Goal: Task Accomplishment & Management: Complete application form

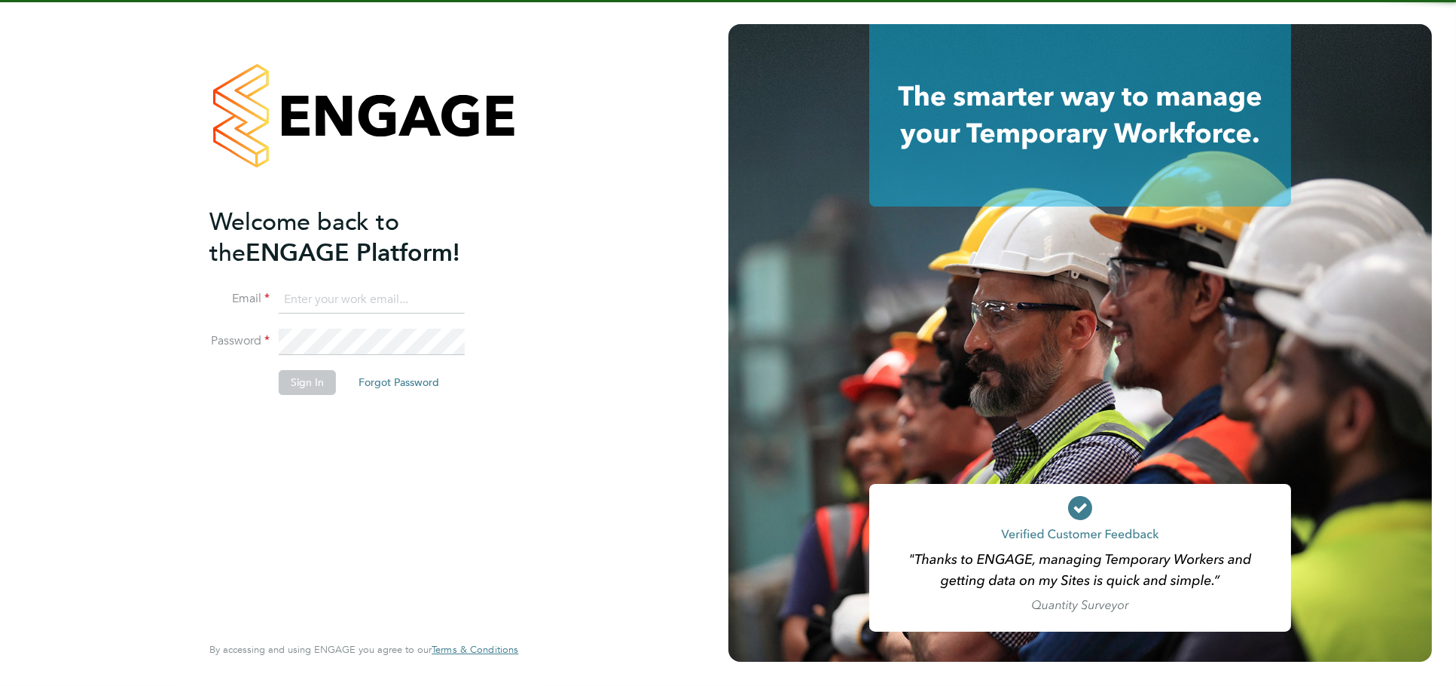
type input "[PERSON_NAME][EMAIL_ADDRESS][DOMAIN_NAME]"
click at [295, 389] on button "Sign In" at bounding box center [307, 382] width 57 height 24
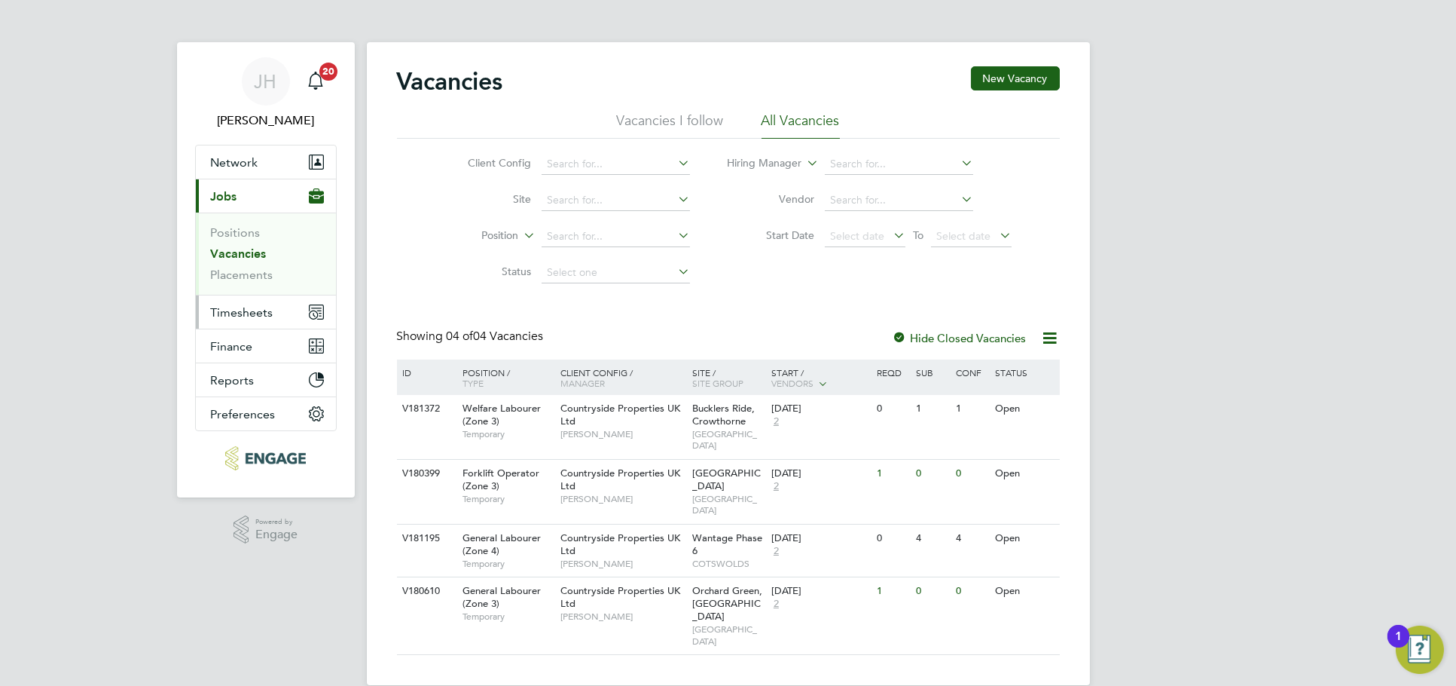
click at [260, 322] on button "Timesheets" at bounding box center [266, 311] width 140 height 33
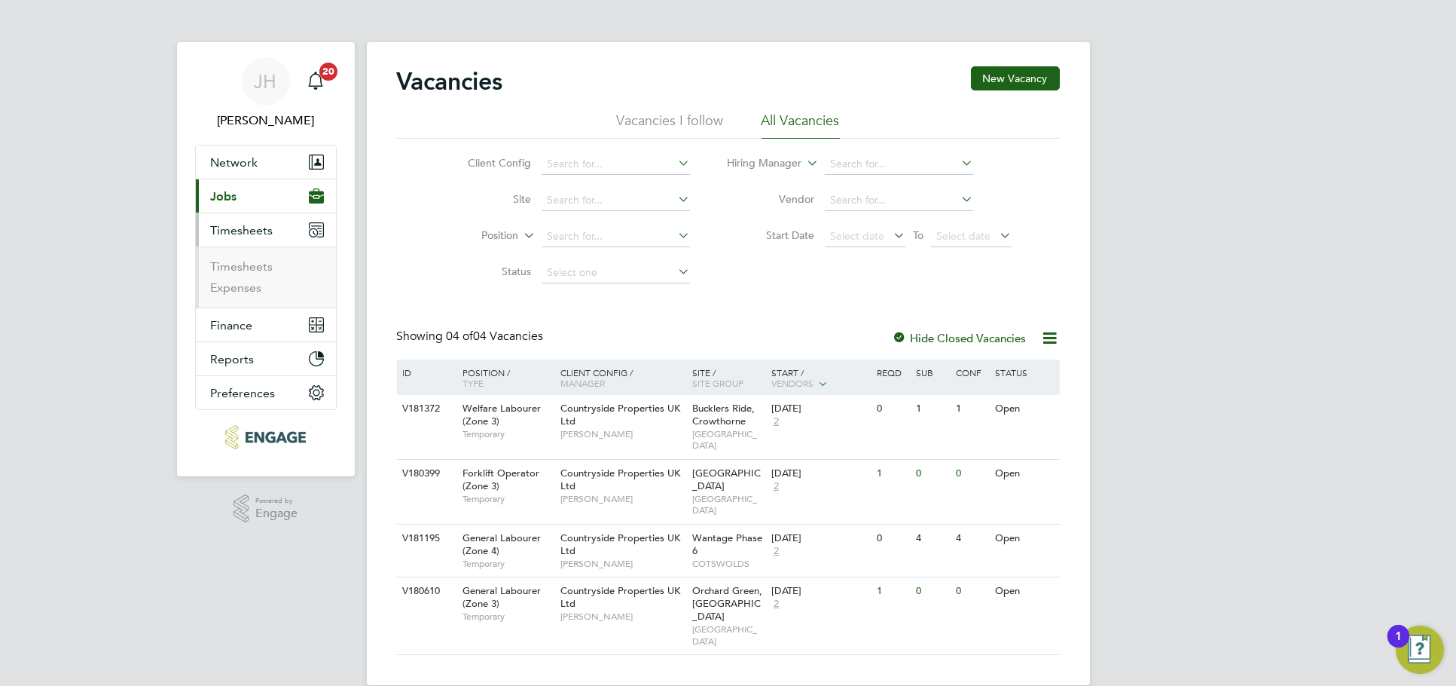
click at [257, 258] on ul "Timesheets Expenses" at bounding box center [266, 276] width 140 height 61
click at [257, 267] on link "Timesheets" at bounding box center [242, 266] width 63 height 14
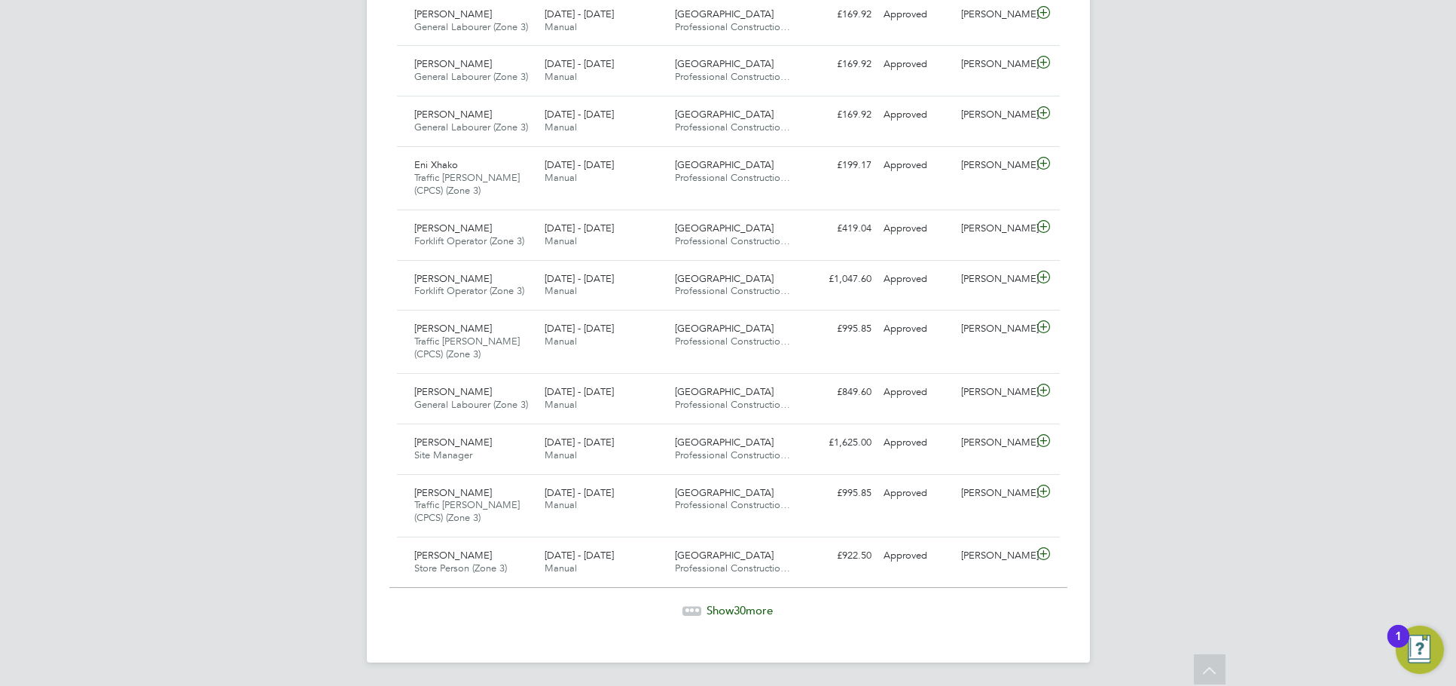
click at [748, 603] on span "Show 30 more" at bounding box center [740, 610] width 66 height 14
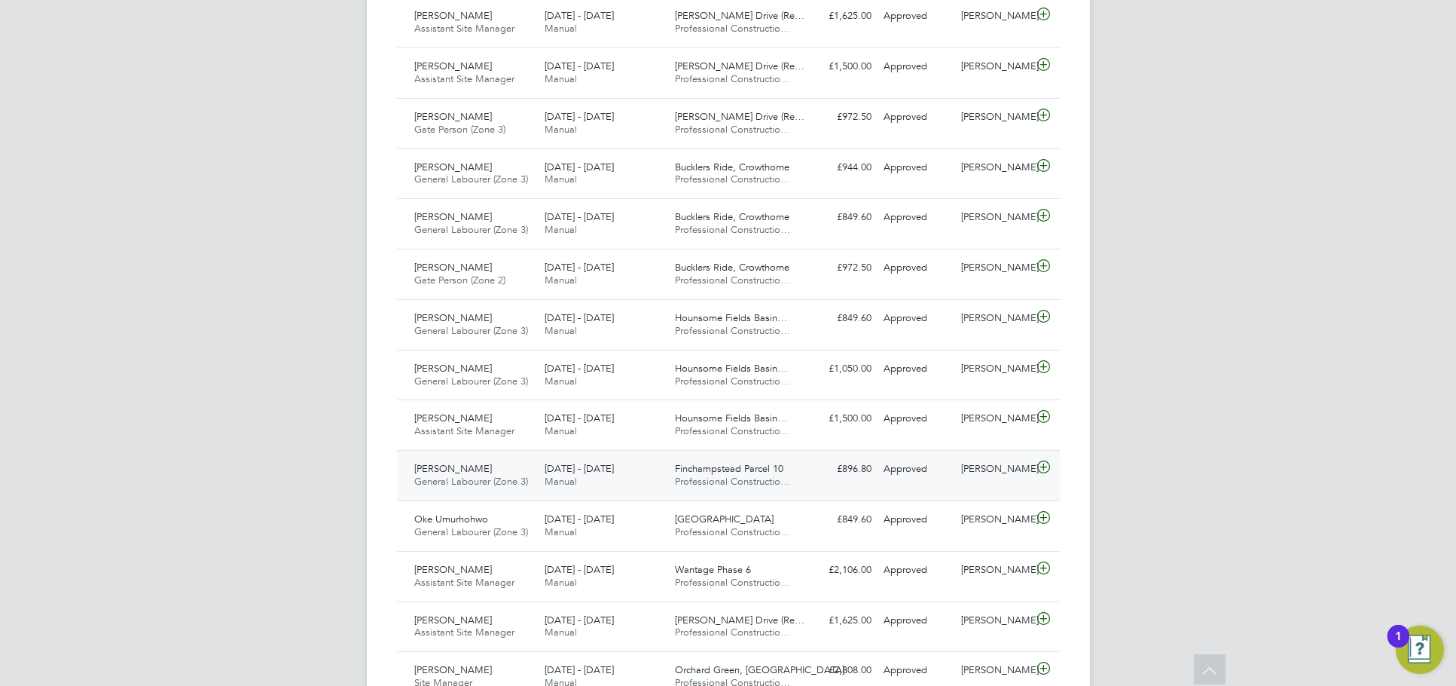
click at [1025, 462] on div "Stefan Turton" at bounding box center [994, 469] width 78 height 25
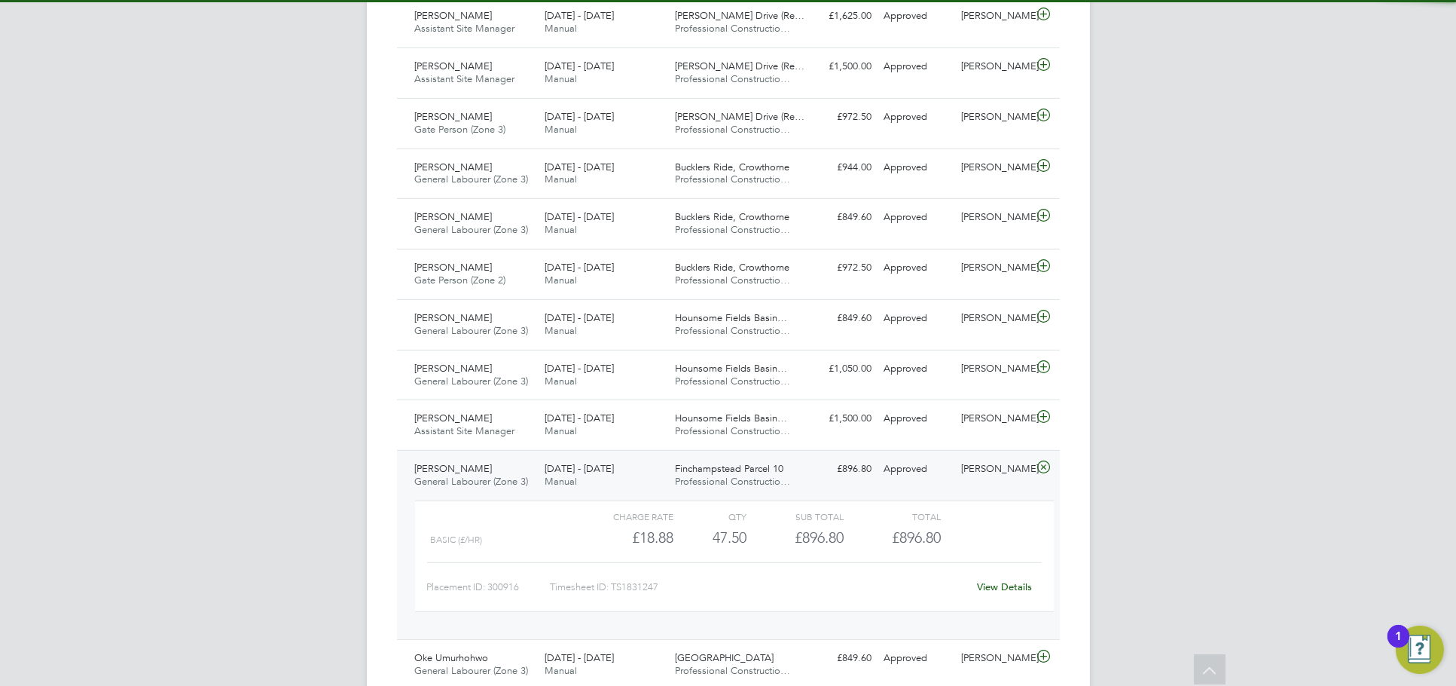
click at [1007, 583] on link "View Details" at bounding box center [1004, 586] width 55 height 13
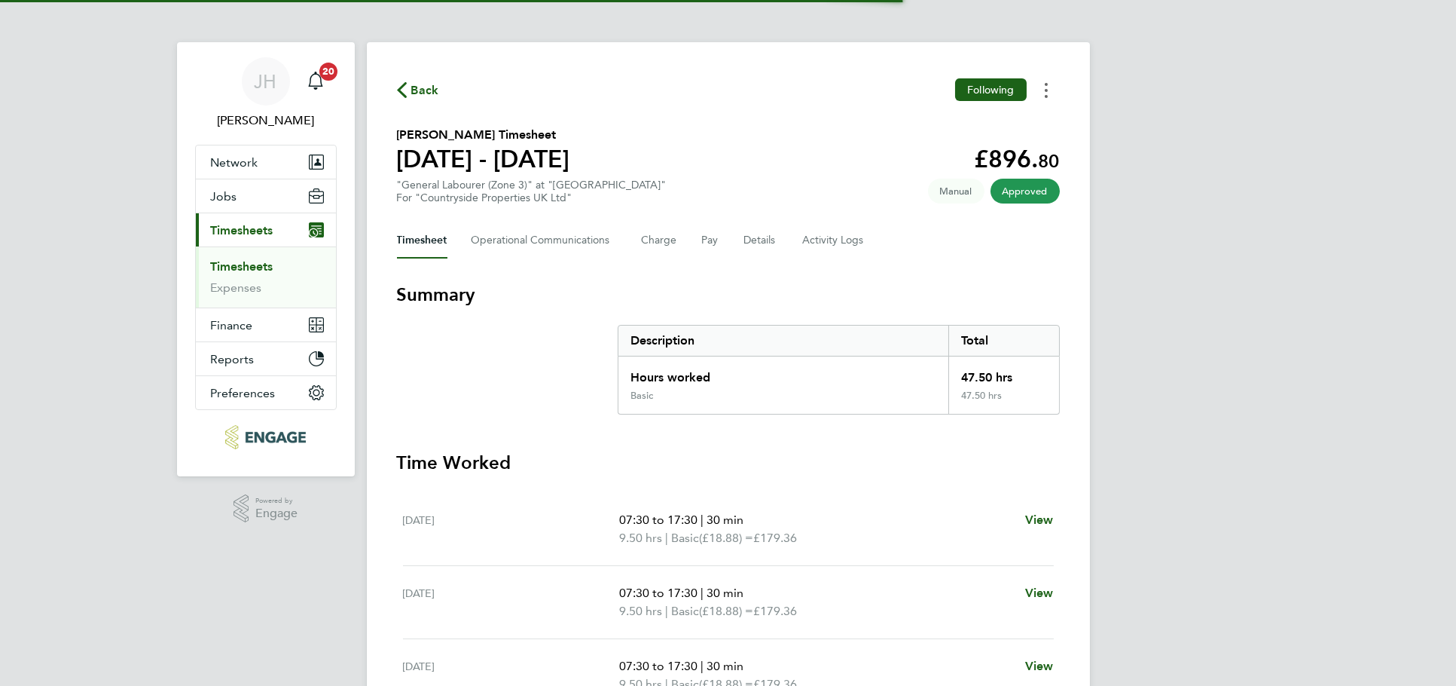
click at [1048, 89] on button "Timesheets Menu" at bounding box center [1046, 89] width 27 height 23
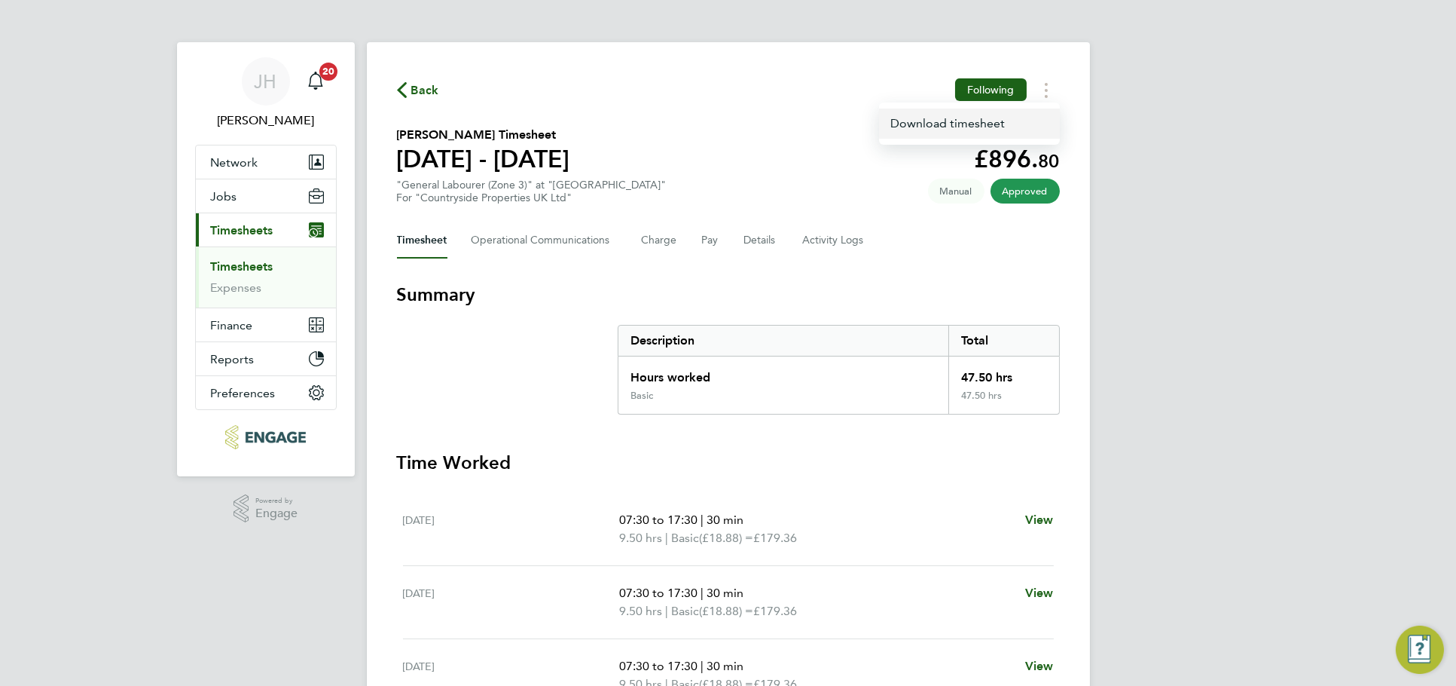
click at [976, 124] on link "Download timesheet" at bounding box center [969, 123] width 181 height 30
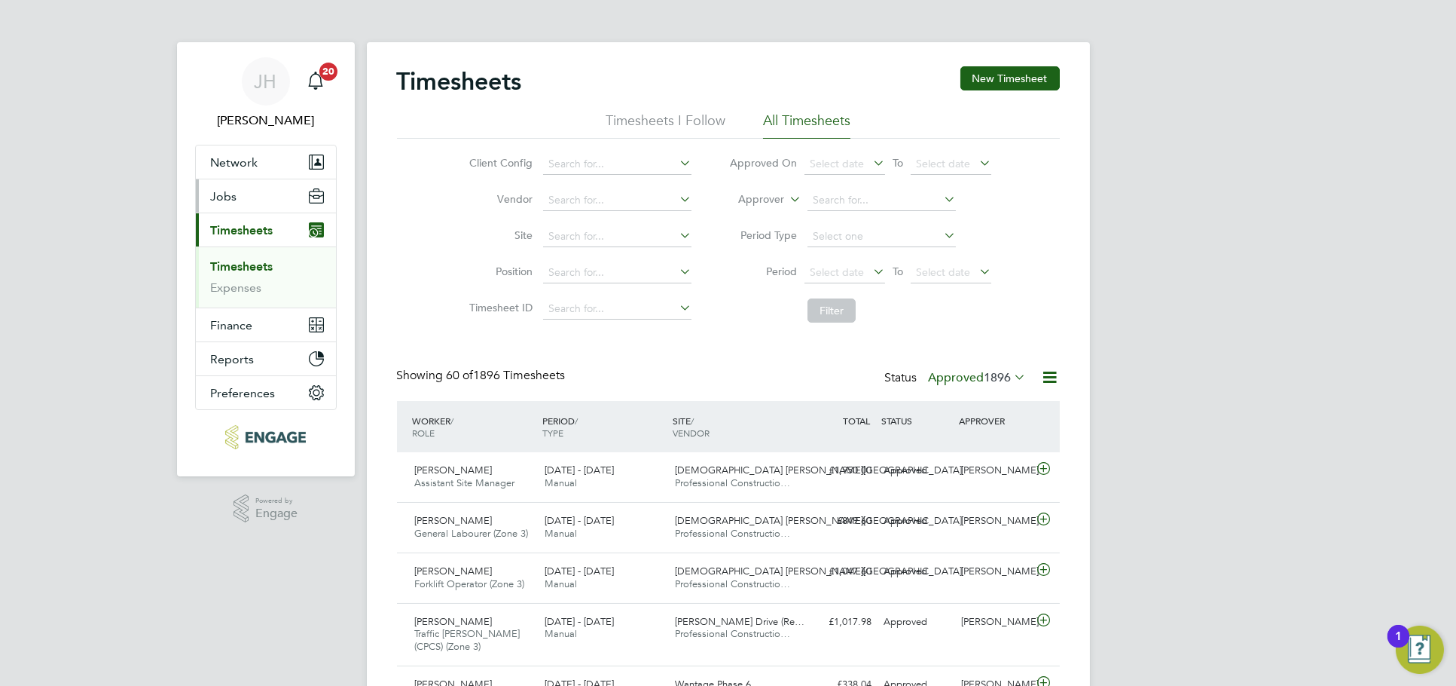
click at [260, 200] on button "Jobs" at bounding box center [266, 195] width 140 height 33
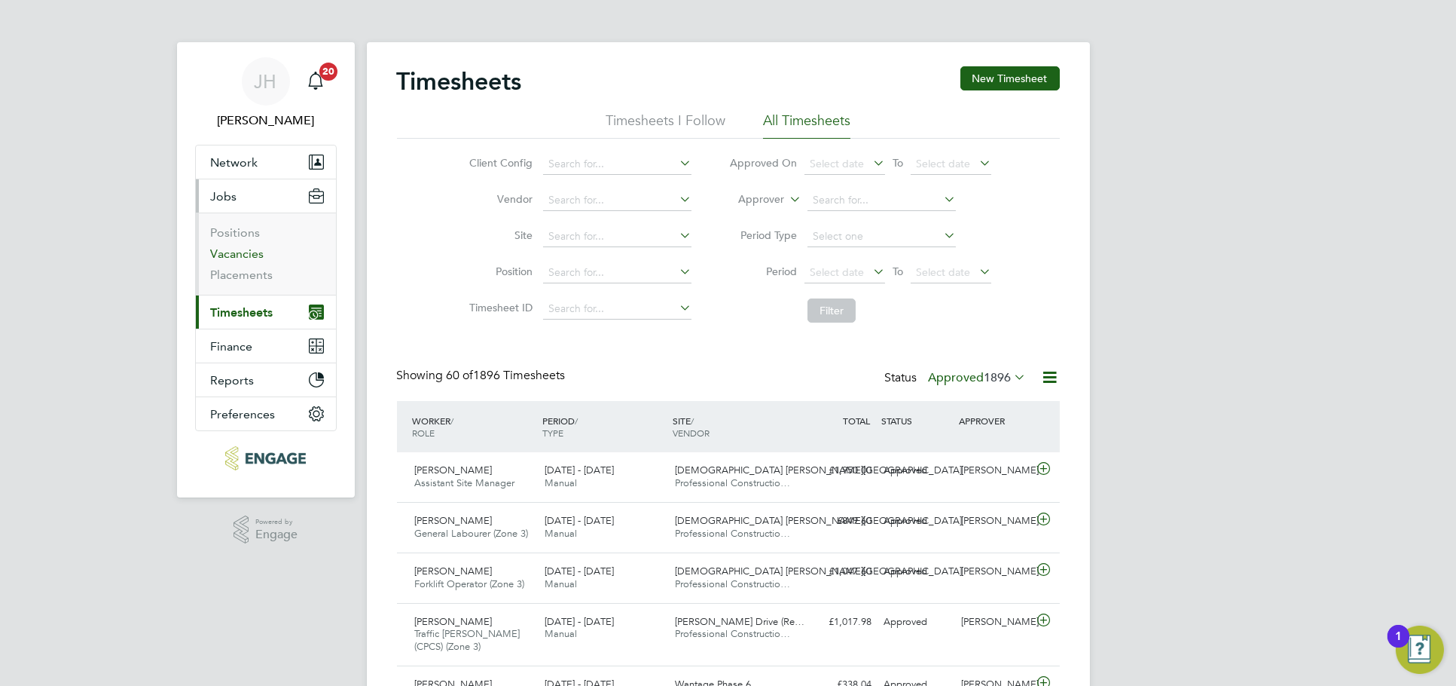
click at [246, 255] on link "Vacancies" at bounding box center [237, 253] width 53 height 14
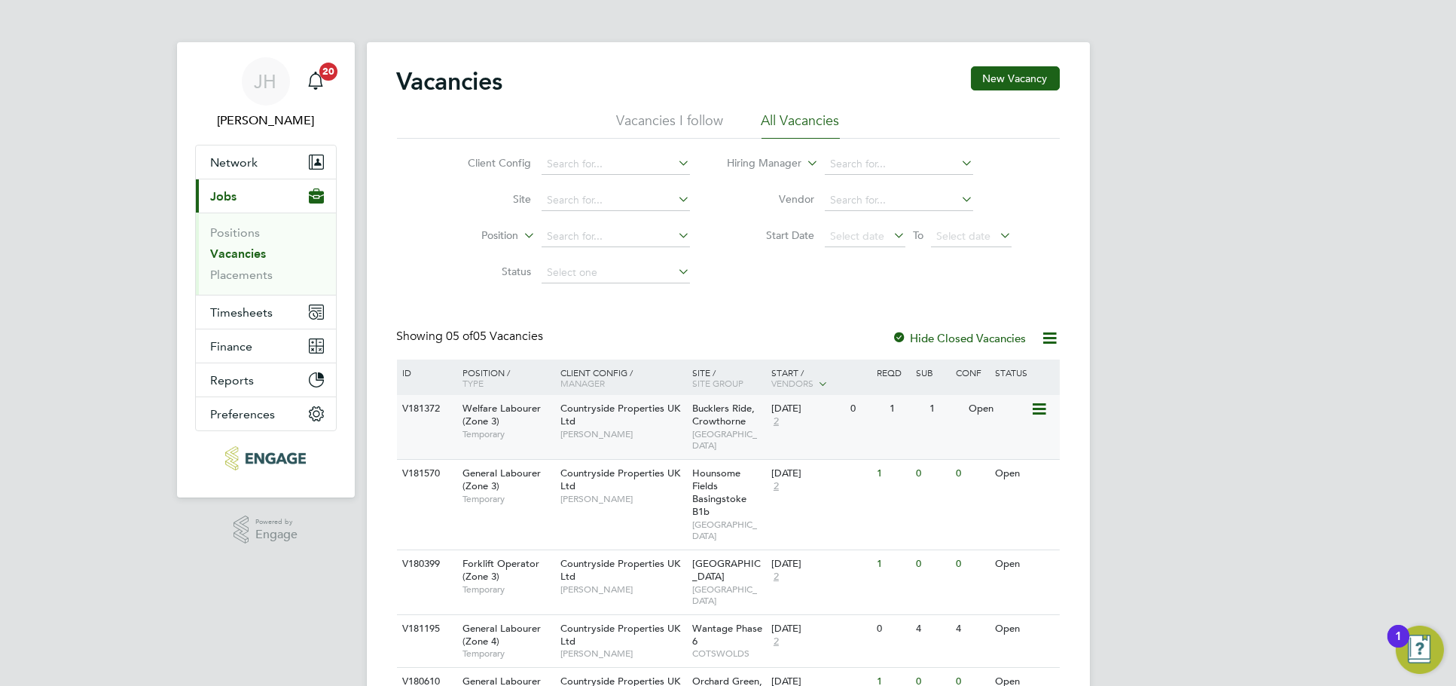
click at [948, 441] on div "V181372 Welfare Labourer (Zone 3) Temporary Countryside Properties UK Ltd Nick …" at bounding box center [728, 427] width 663 height 64
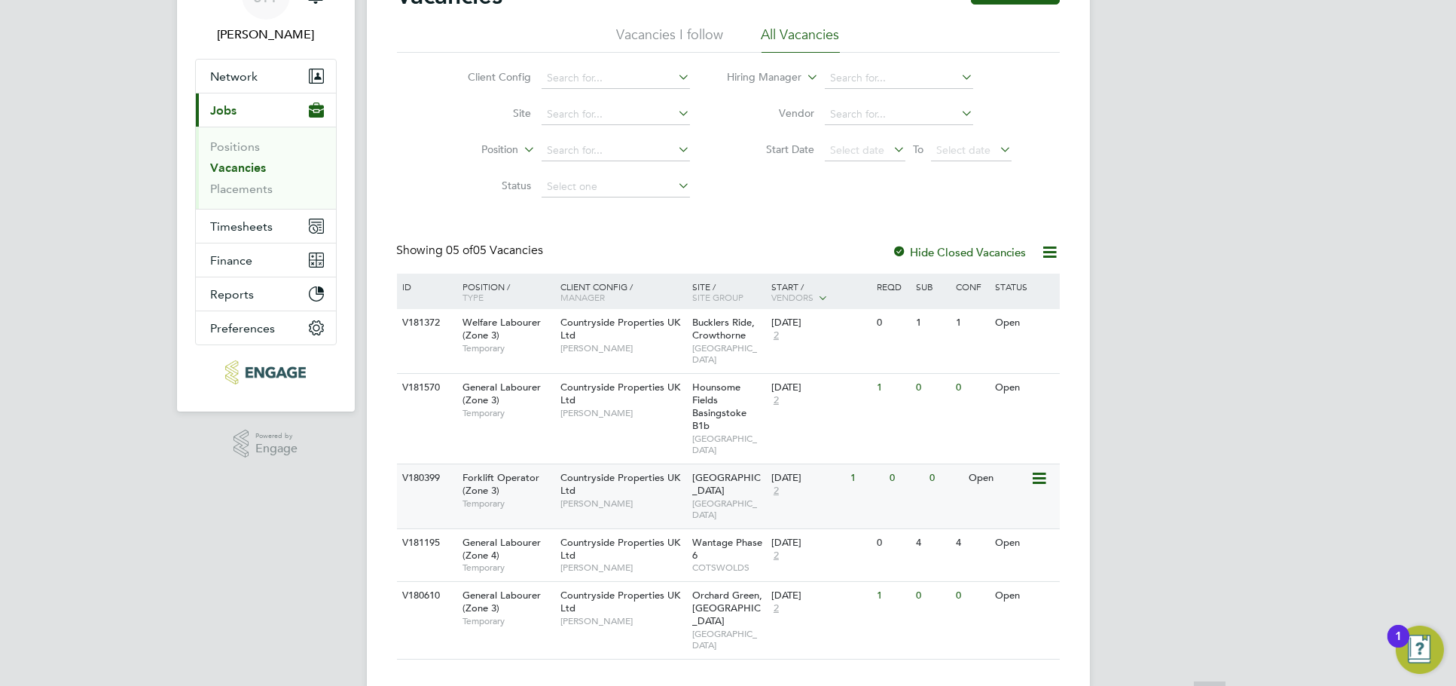
scroll to position [88, 0]
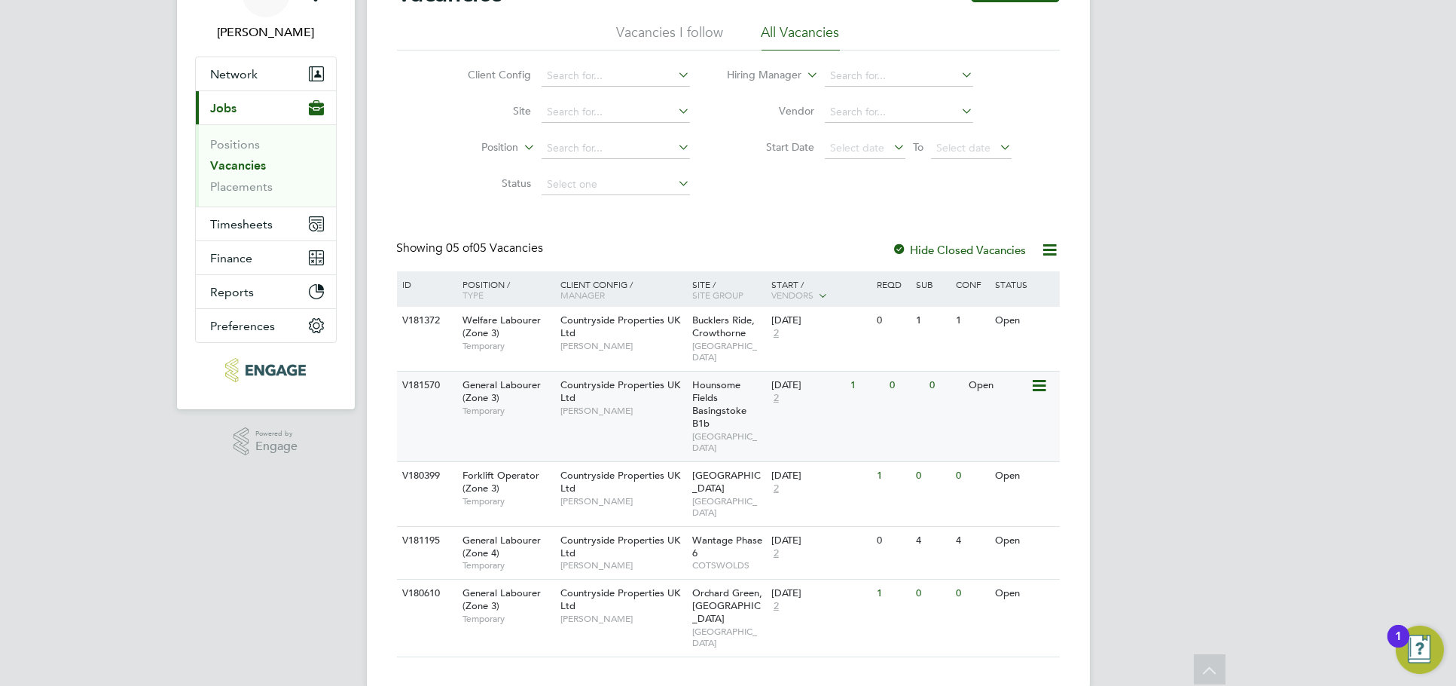
click at [930, 429] on div "V181570 General Labourer (Zone 3) Temporary Countryside Properties UK Ltd Zane …" at bounding box center [728, 416] width 663 height 90
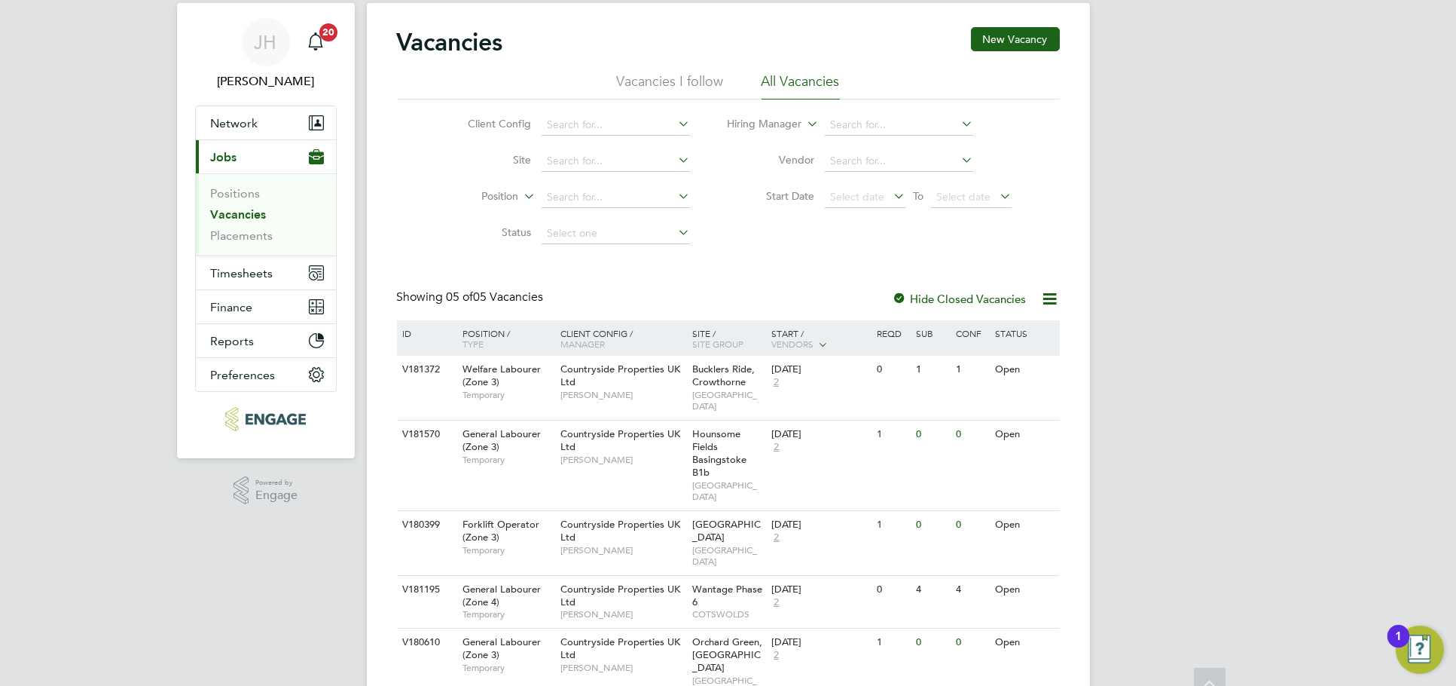
scroll to position [0, 0]
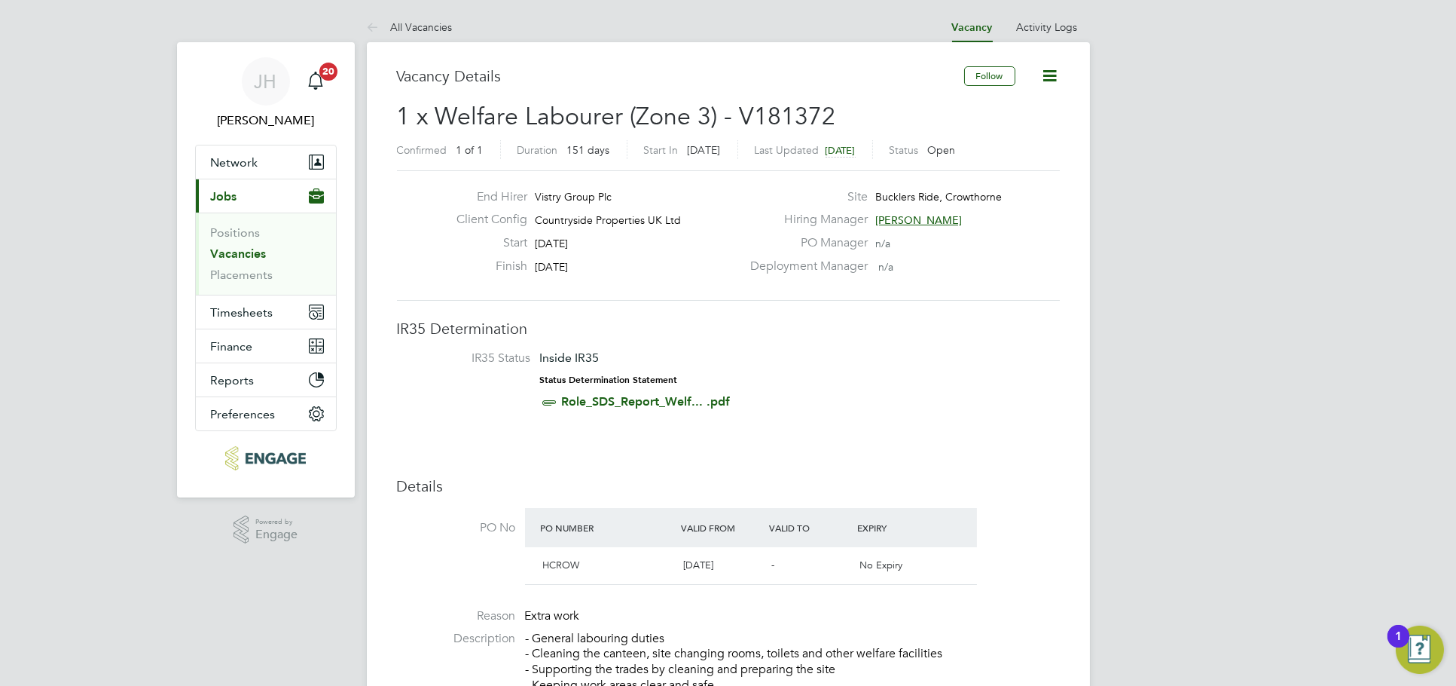
click at [1056, 74] on icon at bounding box center [1050, 75] width 19 height 19
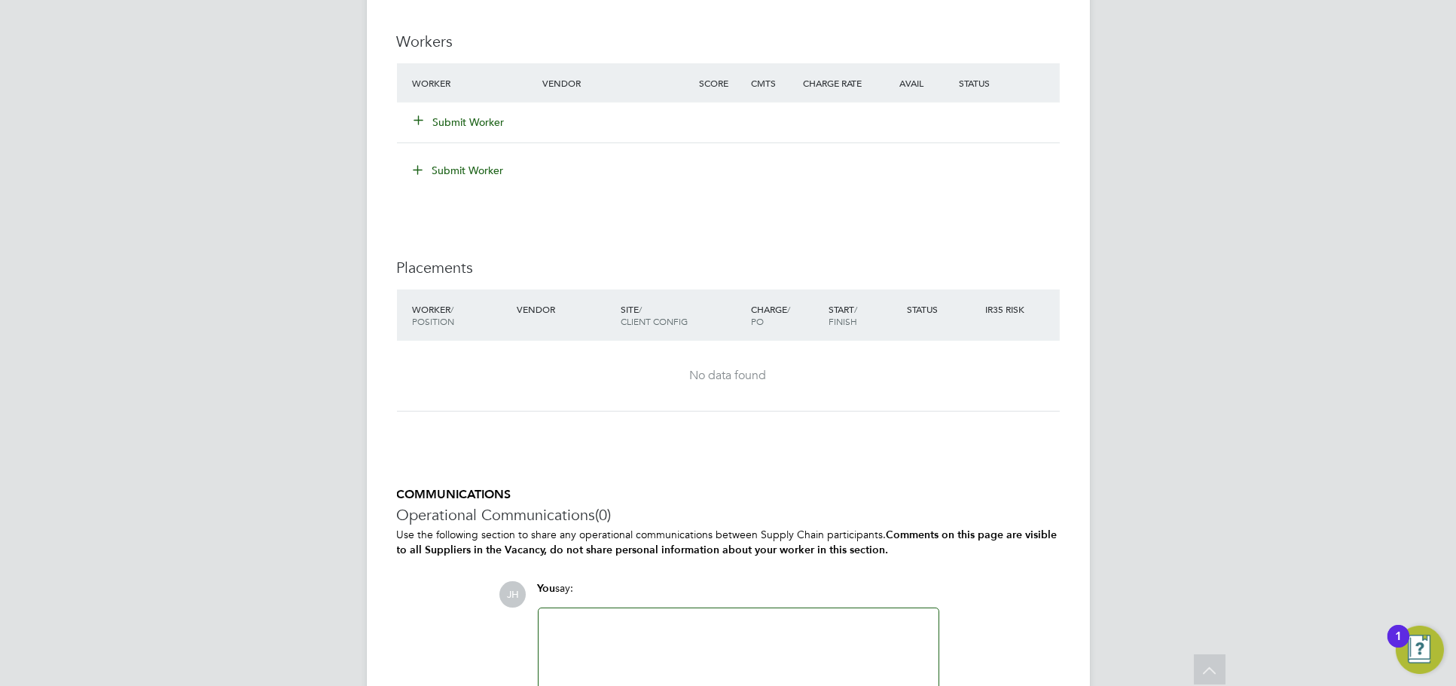
click at [447, 118] on button "Submit Worker" at bounding box center [460, 122] width 90 height 15
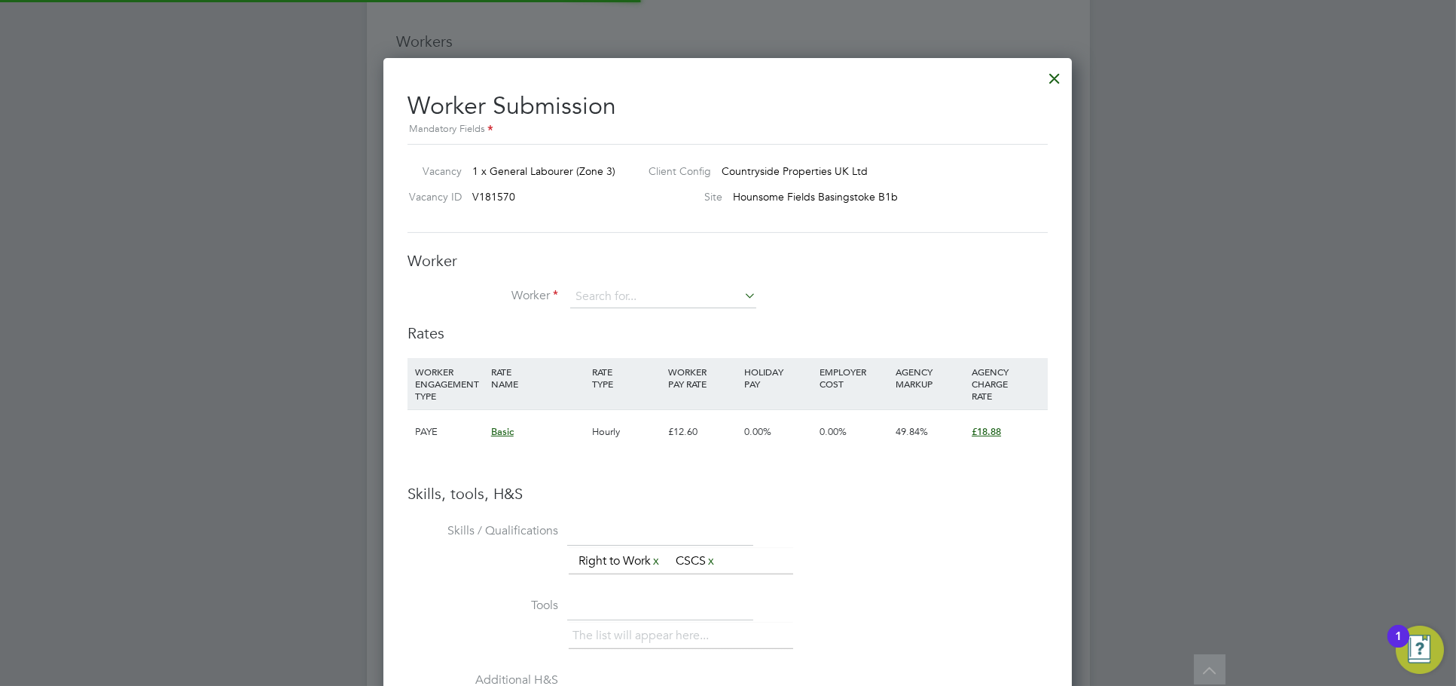
scroll to position [951, 689]
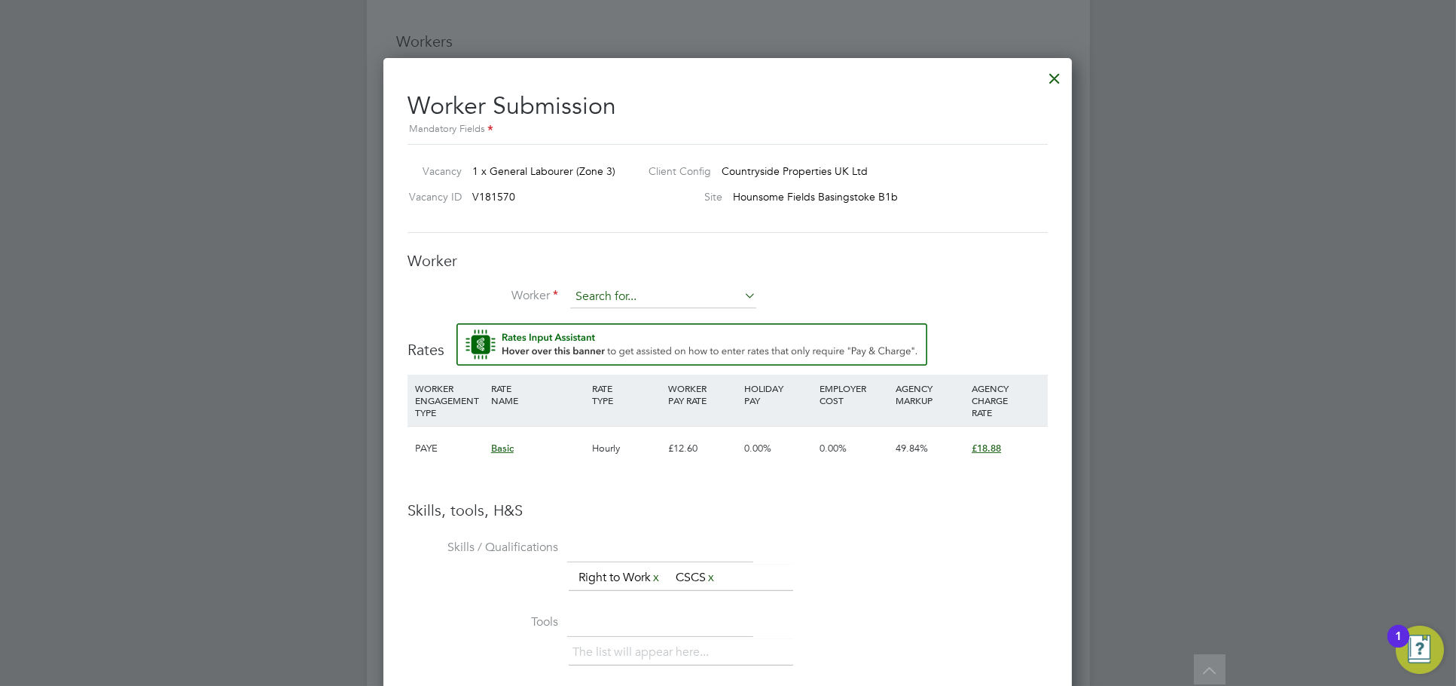
click at [621, 289] on input at bounding box center [663, 297] width 186 height 23
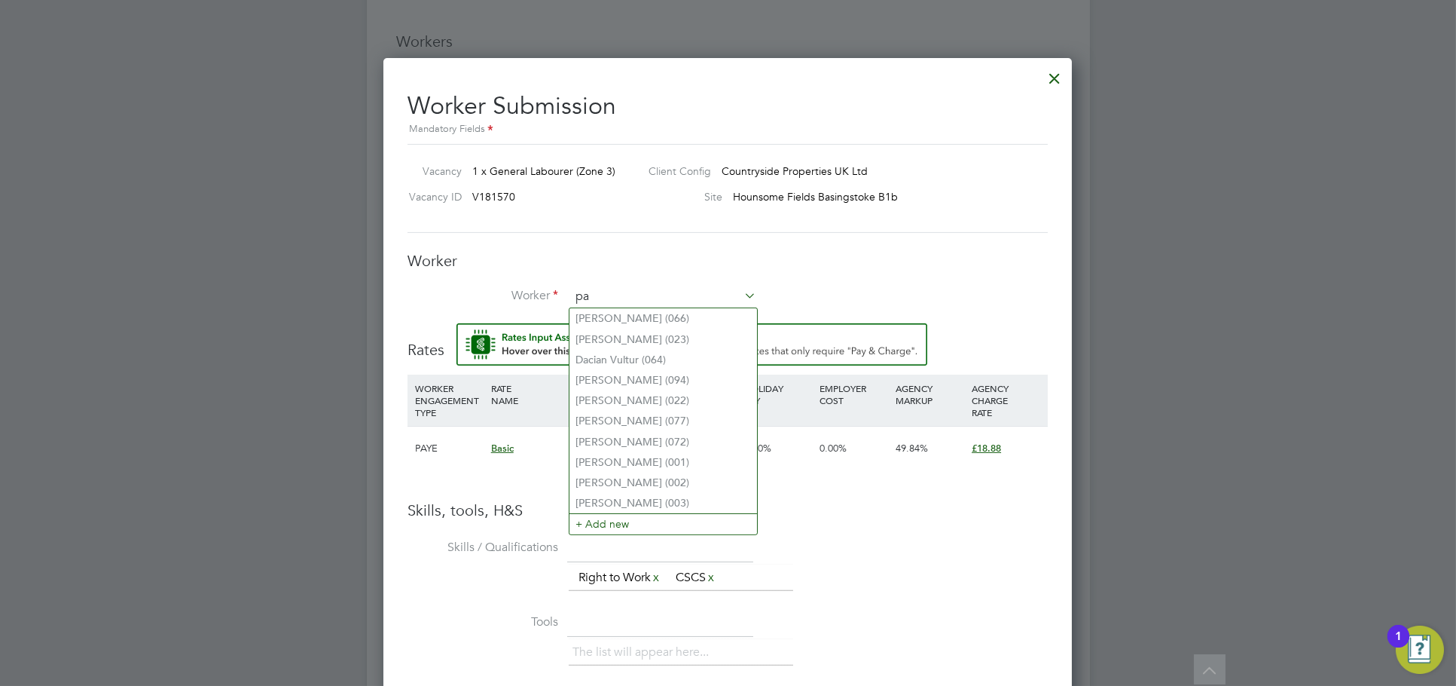
scroll to position [968, 689]
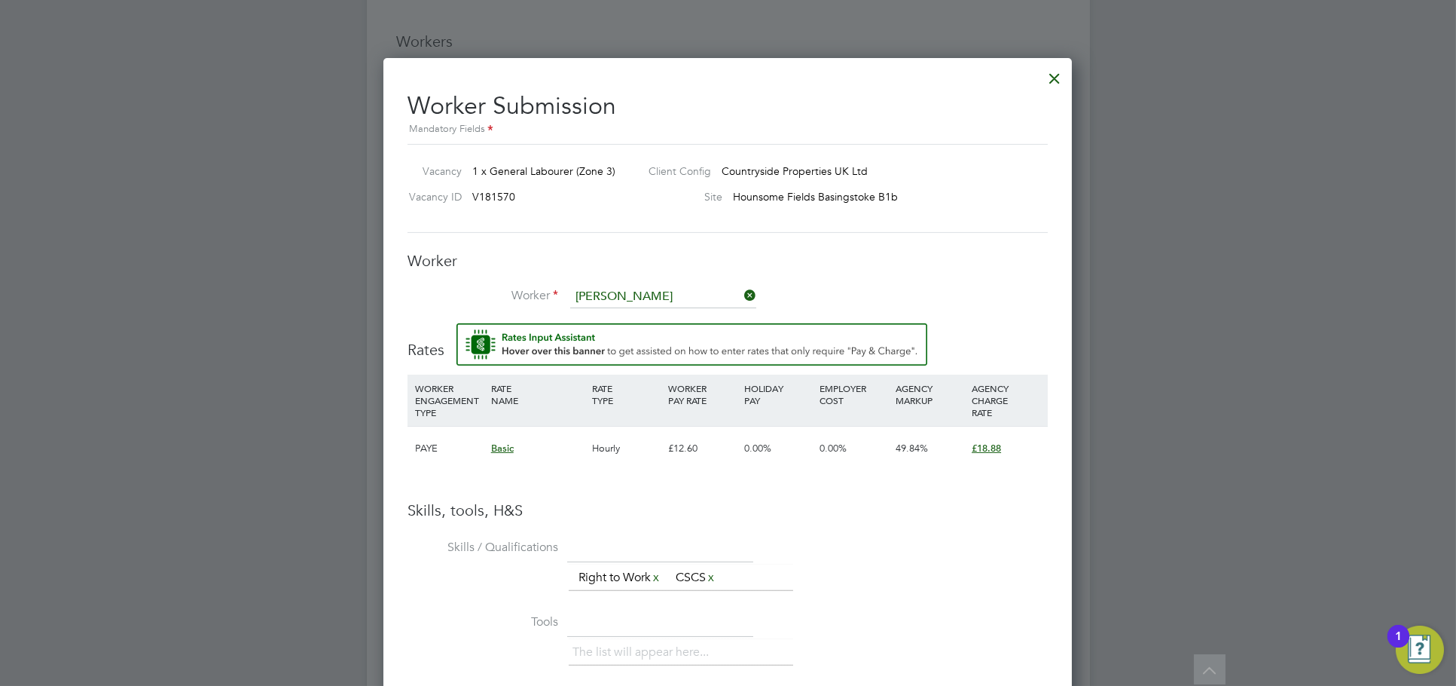
click at [652, 341] on li "[PERSON_NAME] (171)" at bounding box center [684, 339] width 229 height 20
type input "[PERSON_NAME] (171)"
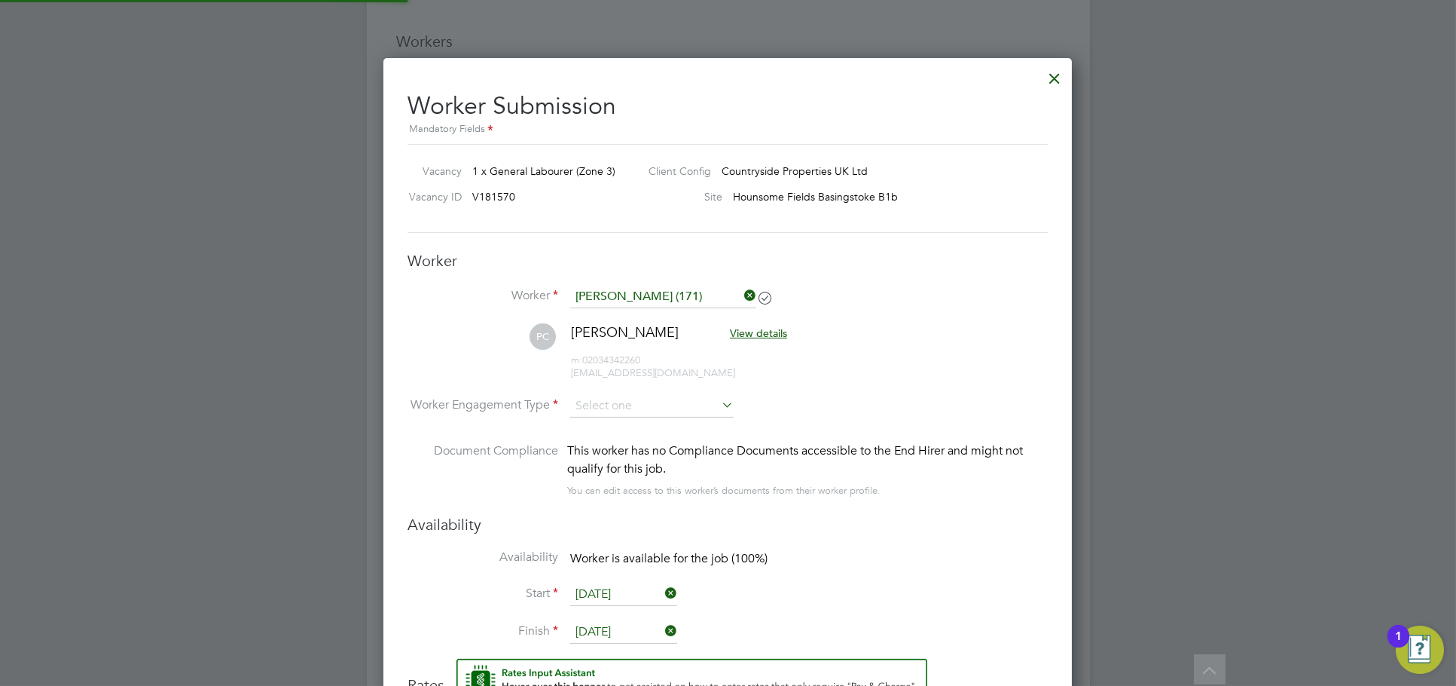
scroll to position [8, 8]
click at [640, 371] on span "[EMAIL_ADDRESS][DOMAIN_NAME]" at bounding box center [653, 372] width 164 height 13
click at [640, 405] on input at bounding box center [651, 406] width 163 height 23
click at [635, 458] on div "This worker has no Compliance Documents accessible to the End Hirer and might n…" at bounding box center [807, 460] width 481 height 36
click at [631, 451] on div "This worker has no Compliance Documents accessible to the End Hirer and might n…" at bounding box center [807, 460] width 481 height 36
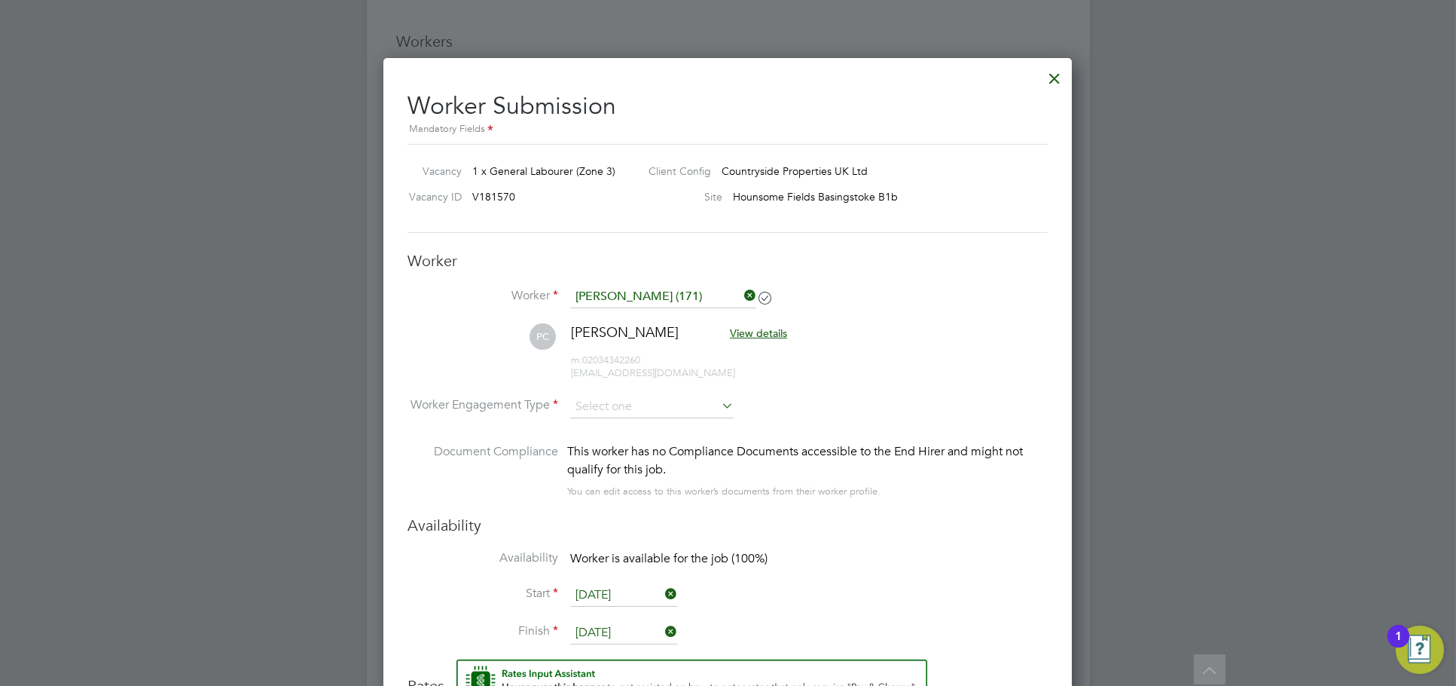
click at [646, 422] on li "Worker Engagement Type" at bounding box center [728, 418] width 640 height 47
click at [655, 401] on input at bounding box center [651, 406] width 163 height 23
click at [639, 444] on li "PAYE" at bounding box center [652, 447] width 165 height 20
type input "PAYE"
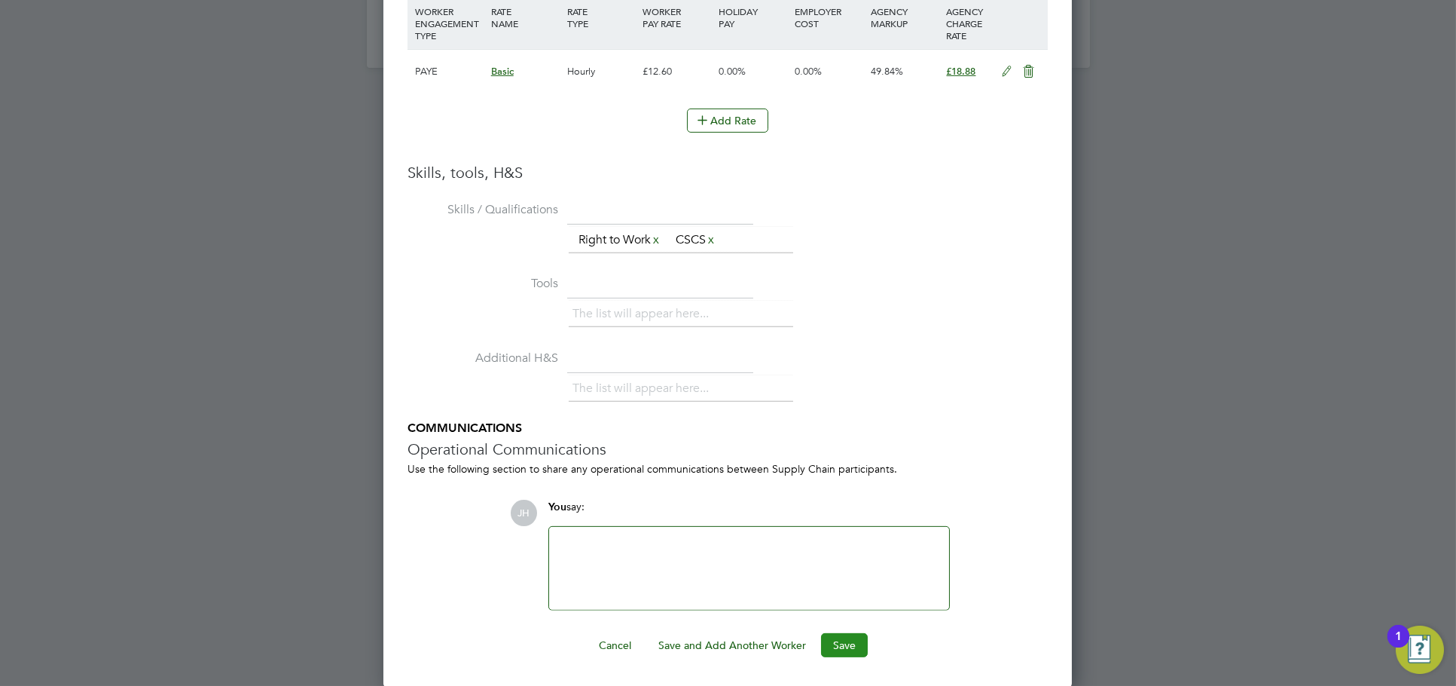
click at [845, 649] on button "Save" at bounding box center [844, 645] width 47 height 24
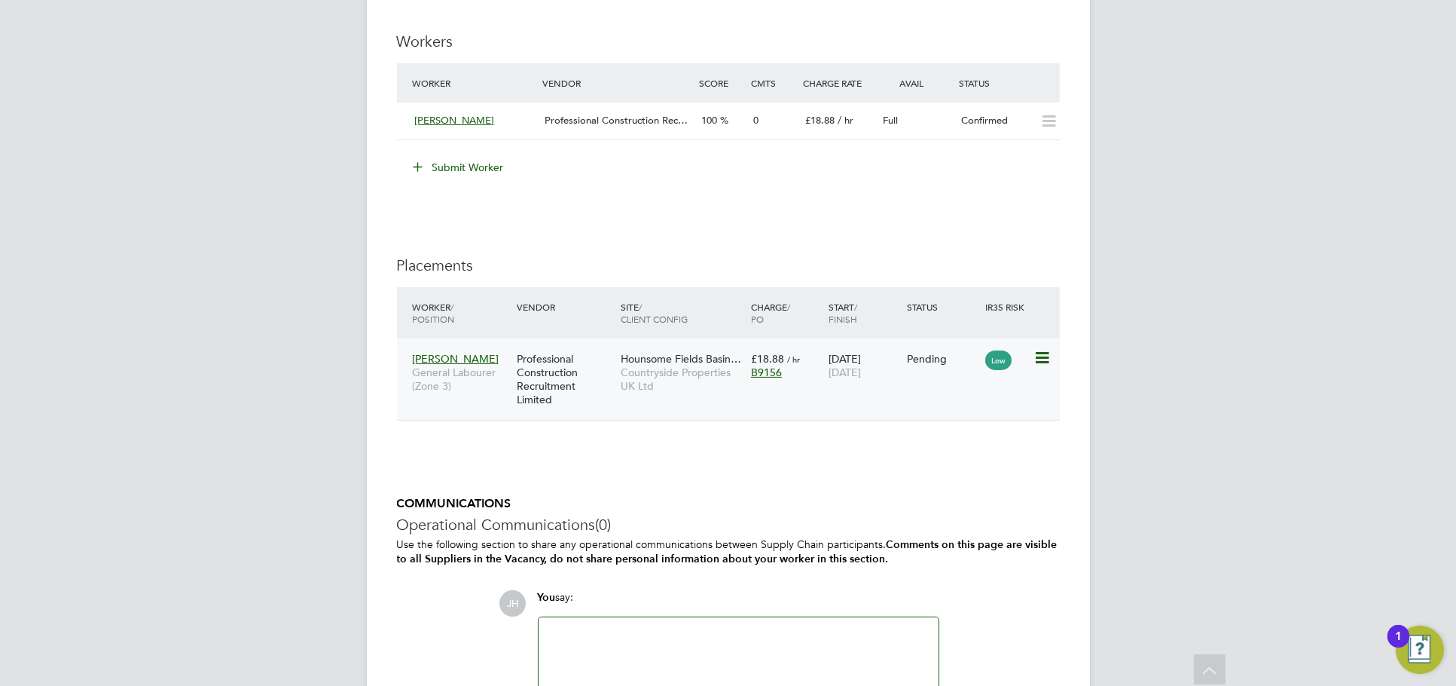
click at [1040, 353] on icon at bounding box center [1041, 358] width 15 height 18
click at [973, 444] on li "Start" at bounding box center [972, 450] width 154 height 21
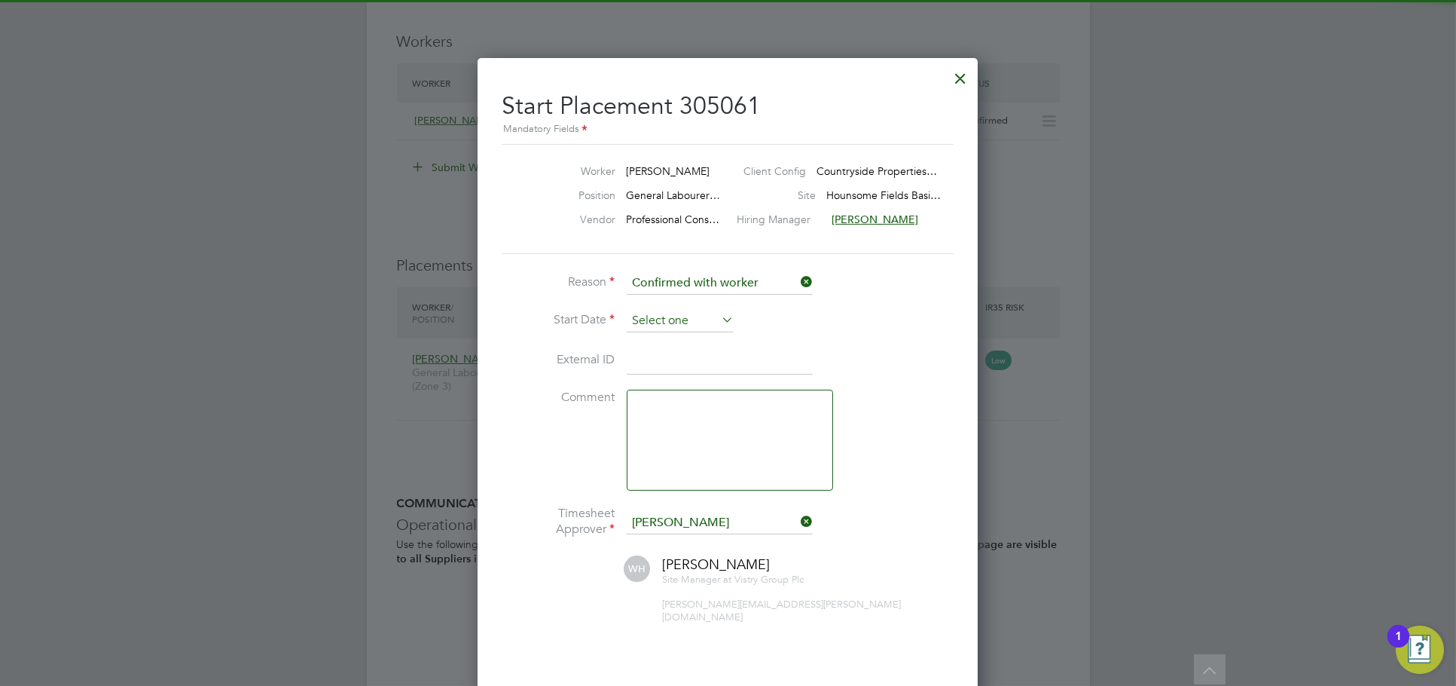
click at [677, 310] on input at bounding box center [680, 321] width 107 height 23
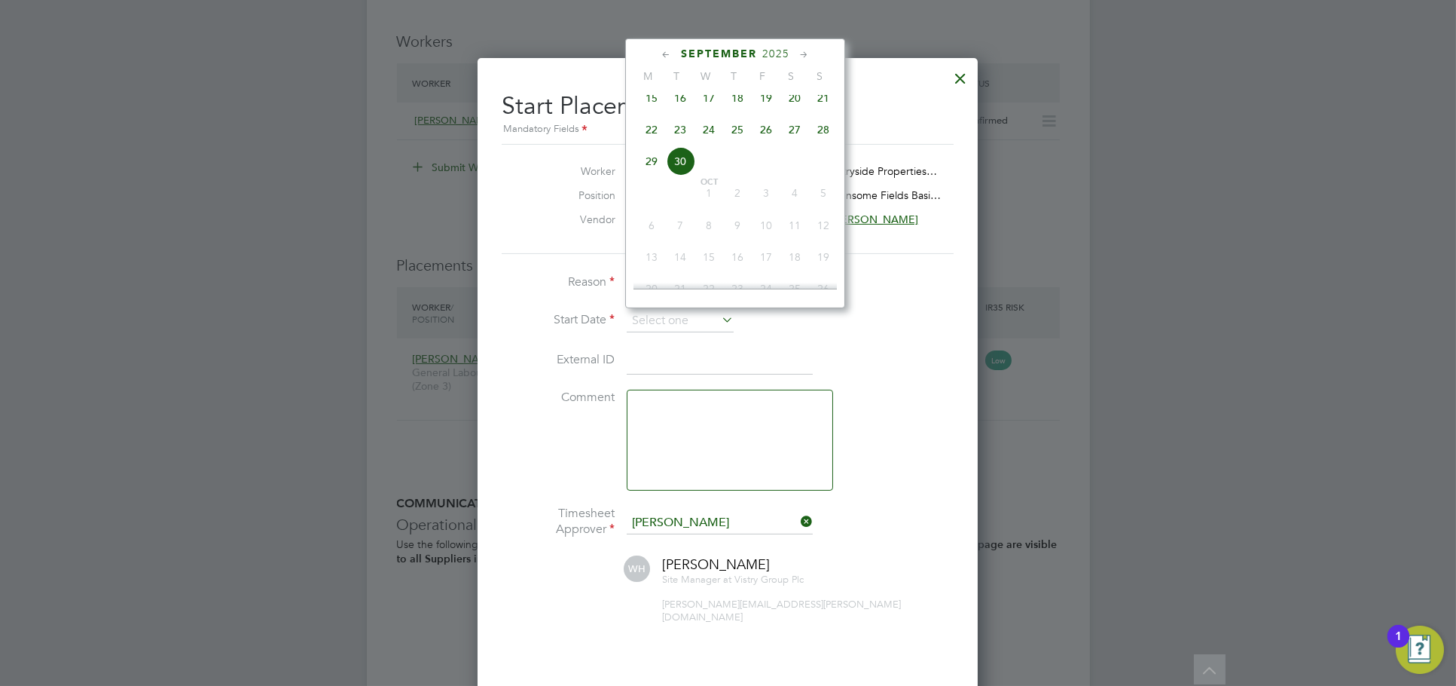
click at [638, 175] on span "29" at bounding box center [651, 161] width 29 height 29
type input "[DATE]"
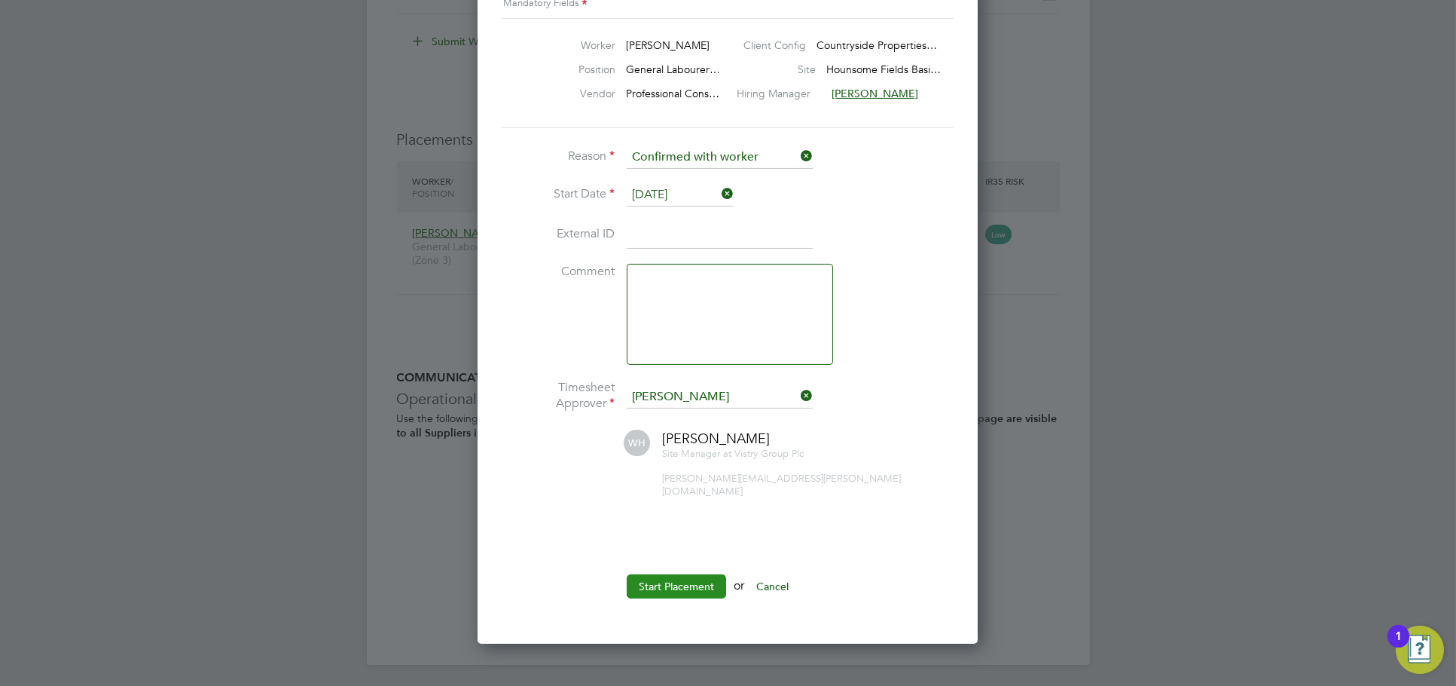
click at [676, 574] on button "Start Placement" at bounding box center [676, 586] width 99 height 24
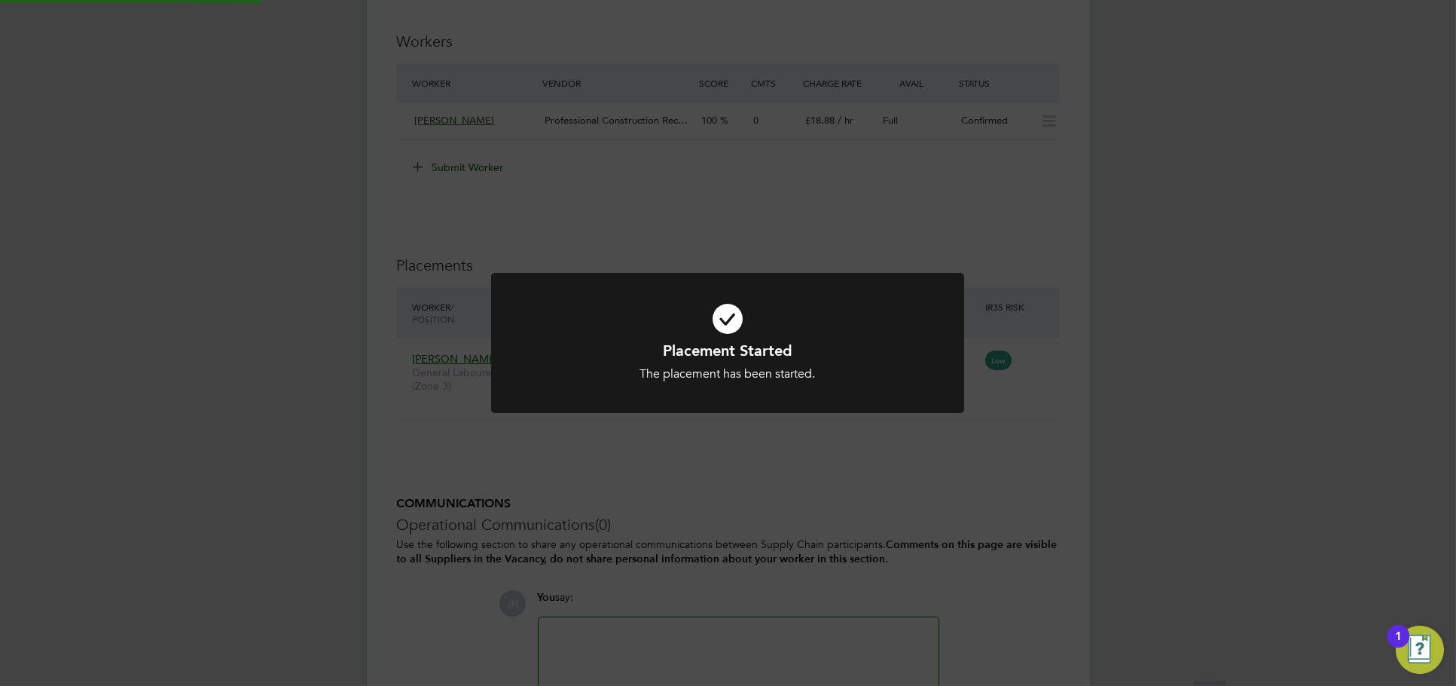
click at [1121, 430] on div "Placement Started The placement has been started. Cancel Okay" at bounding box center [728, 343] width 1456 height 686
